Goal: Information Seeking & Learning: Learn about a topic

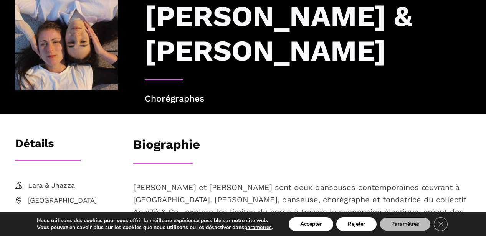
scroll to position [68, 0]
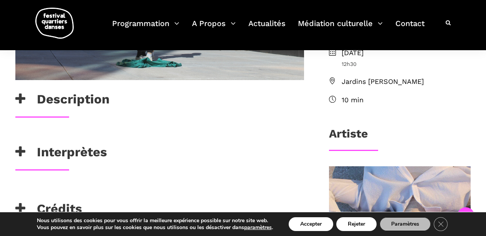
scroll to position [254, 0]
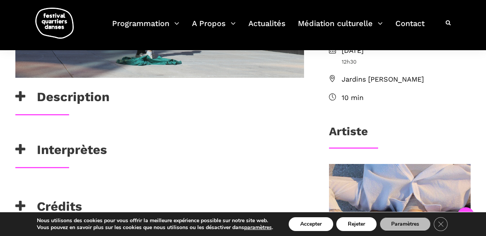
click at [60, 109] on div "Description" at bounding box center [160, 101] width 304 height 25
click at [46, 95] on h3 "Description" at bounding box center [62, 98] width 94 height 19
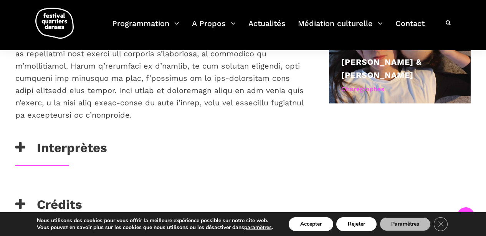
scroll to position [472, 0]
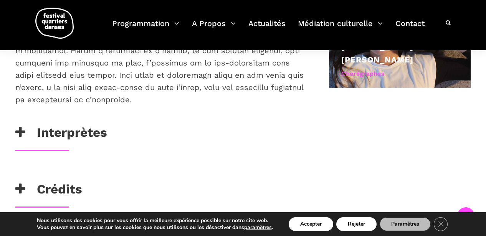
click at [94, 134] on h3 "Interprètes" at bounding box center [61, 134] width 92 height 19
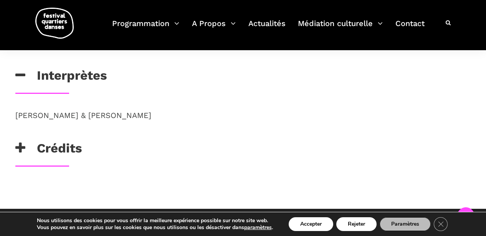
scroll to position [560, 0]
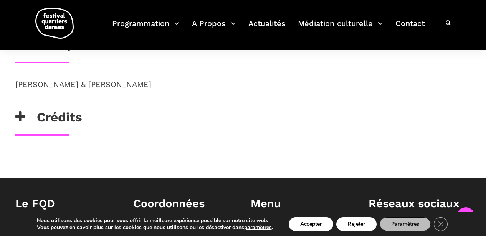
click at [76, 127] on h3 "Crédits" at bounding box center [48, 119] width 67 height 19
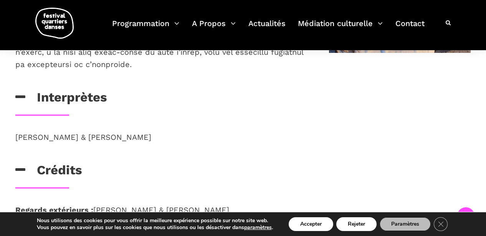
scroll to position [481, 0]
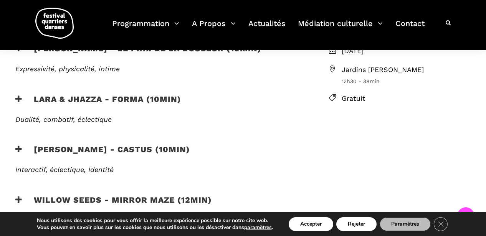
scroll to position [249, 0]
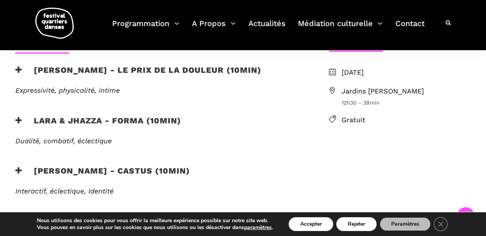
click at [157, 116] on h3 "Lara & Jhazza - forma (10min)" at bounding box center [98, 125] width 166 height 19
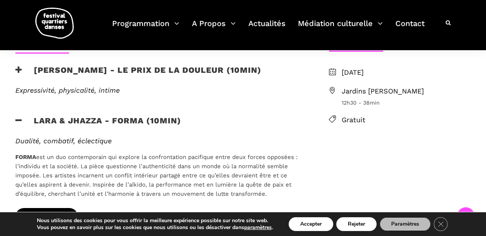
click at [64, 213] on span "EN SAVOIR PLUS" at bounding box center [47, 217] width 46 height 8
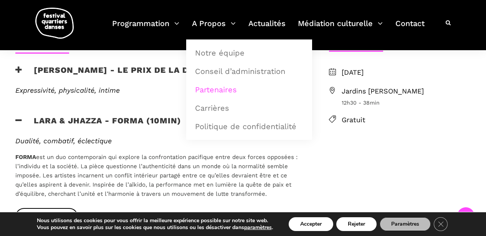
scroll to position [252, 0]
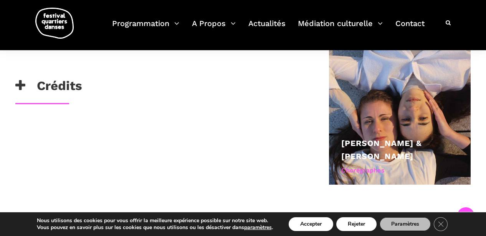
scroll to position [392, 0]
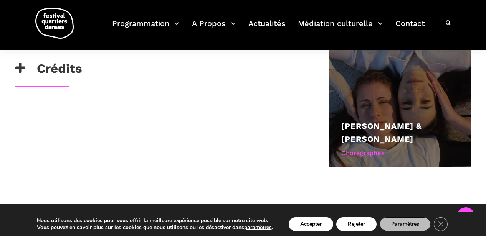
click at [349, 125] on link "[PERSON_NAME] & [PERSON_NAME]" at bounding box center [381, 132] width 81 height 23
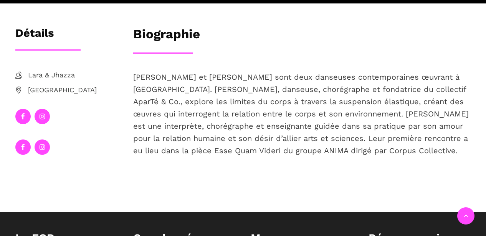
scroll to position [177, 0]
